Goal: Information Seeking & Learning: Learn about a topic

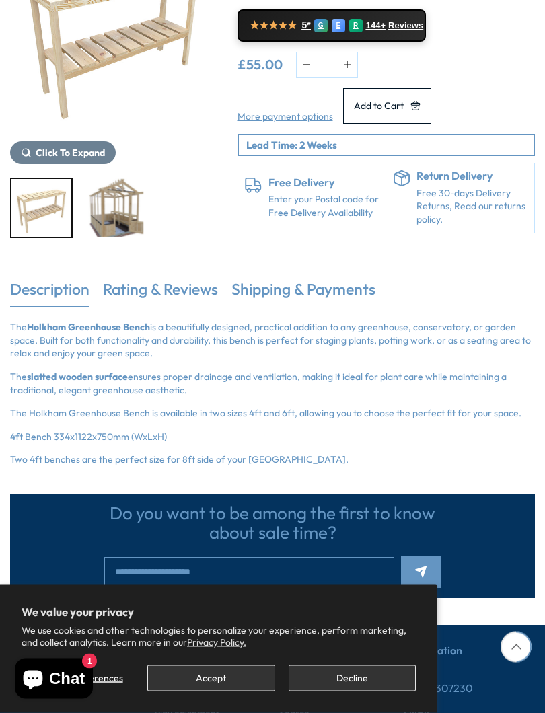
scroll to position [258, 0]
click at [179, 294] on link "Rating & Reviews" at bounding box center [160, 293] width 115 height 28
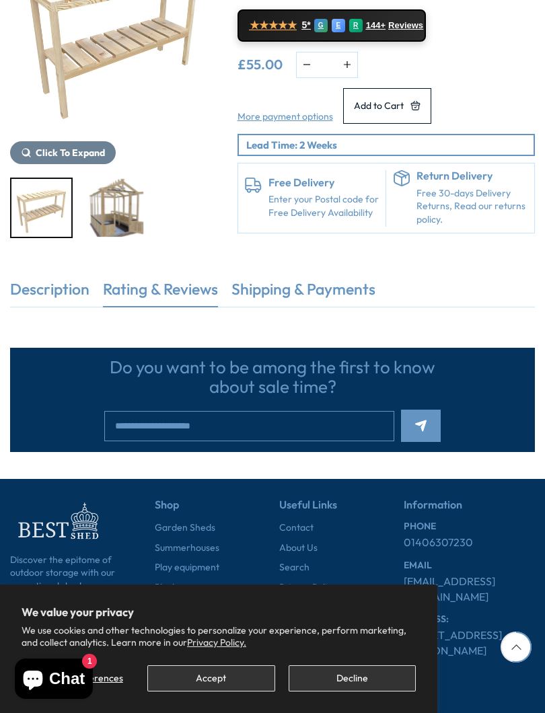
click at [464, 295] on ul "Description Rating & Reviews Shipping & Payments" at bounding box center [272, 293] width 525 height 28
click at [203, 183] on div at bounding box center [113, 208] width 207 height 61
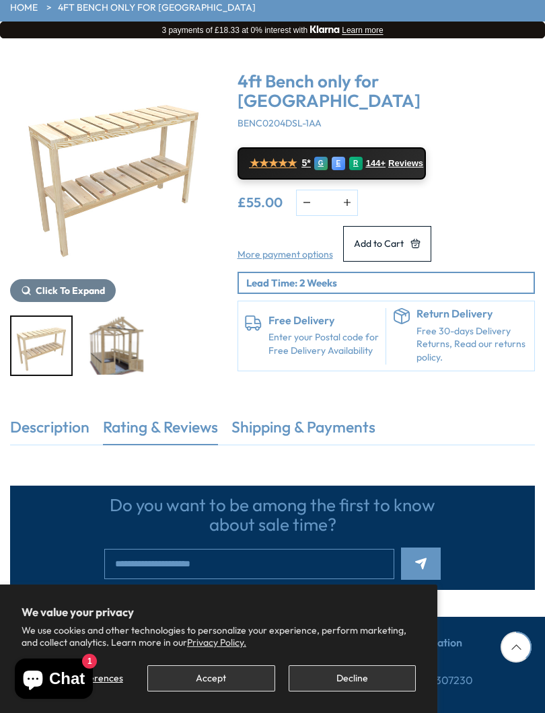
scroll to position [118, 0]
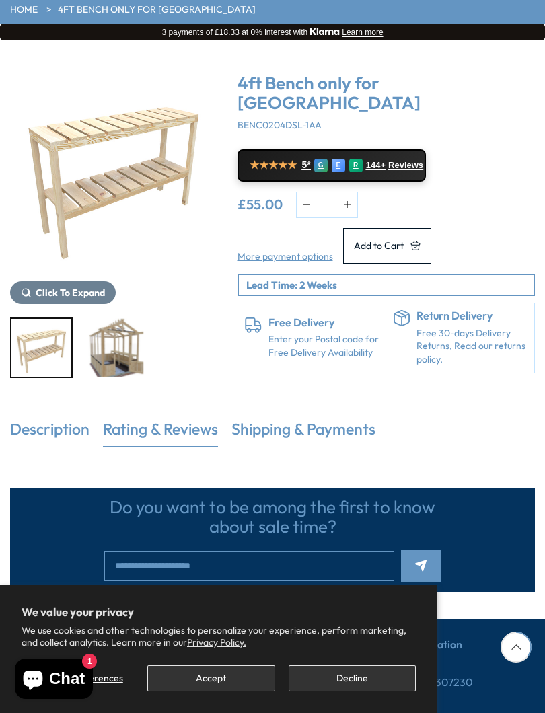
click at [119, 175] on img "1 / 2" at bounding box center [113, 170] width 207 height 207
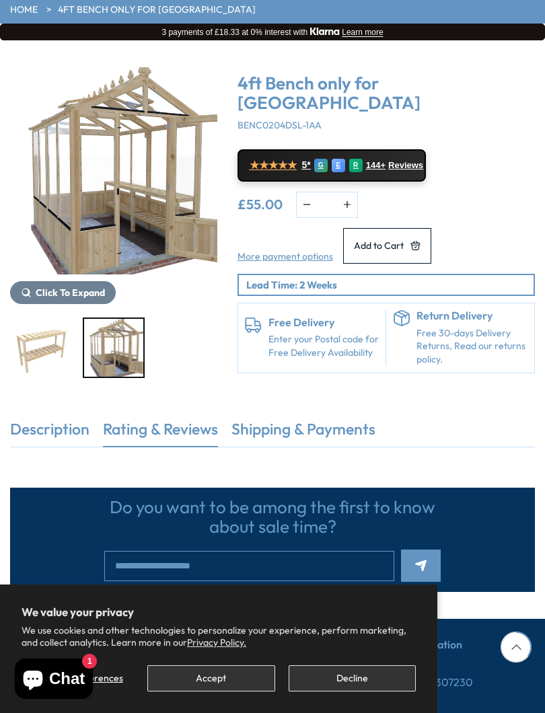
click at [53, 438] on link "Description" at bounding box center [49, 433] width 79 height 28
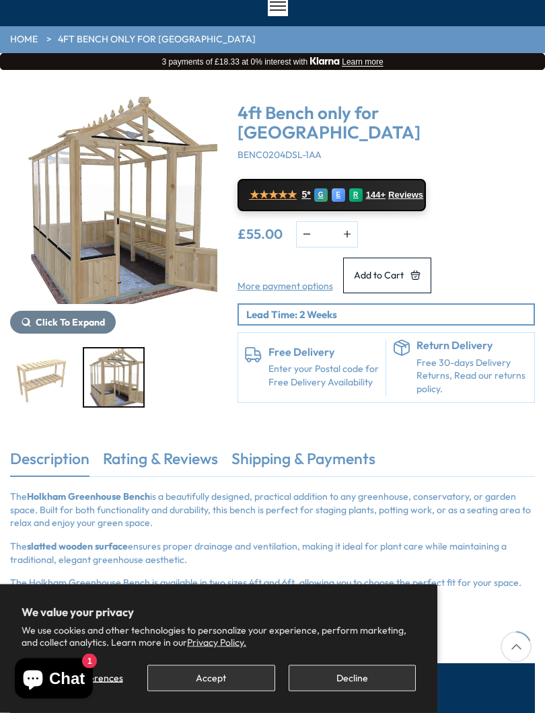
scroll to position [89, 0]
click at [230, 637] on button "Accept" at bounding box center [210, 679] width 127 height 26
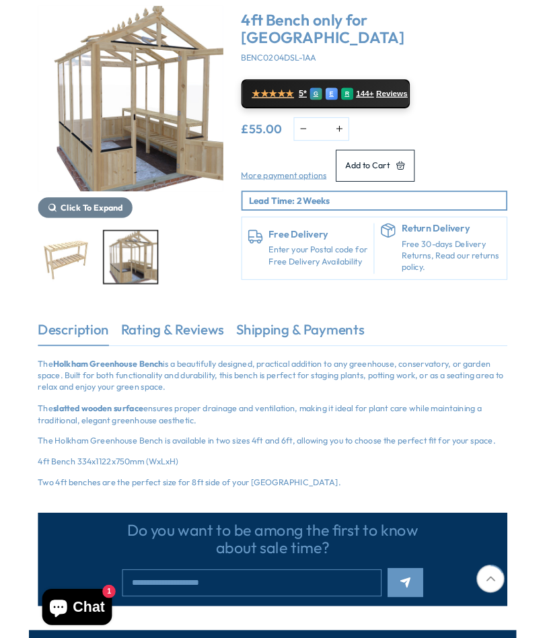
scroll to position [0, 0]
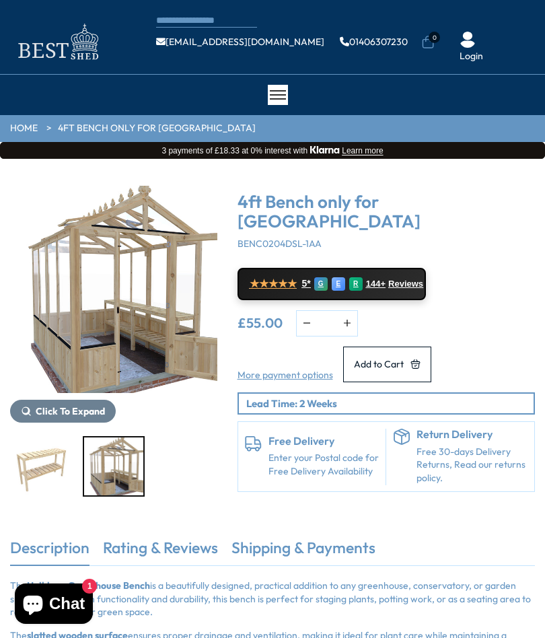
click at [48, 464] on img "1 / 2" at bounding box center [41, 466] width 60 height 58
